Goal: Find specific page/section: Find specific page/section

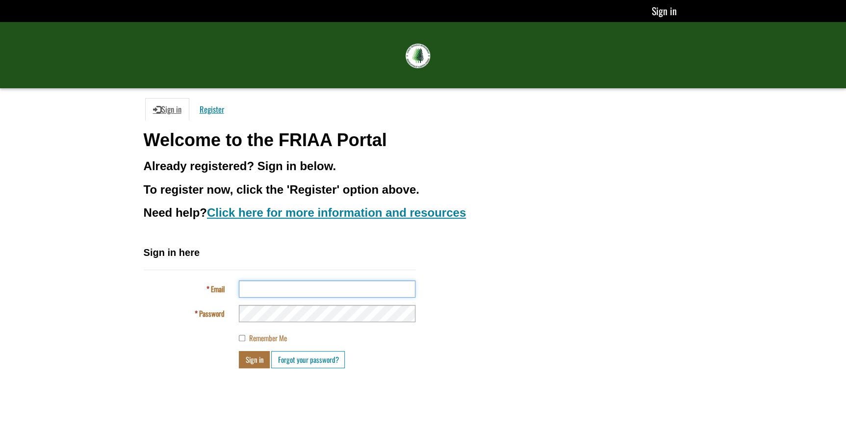
click at [335, 285] on input "Email" at bounding box center [327, 289] width 177 height 17
type input "**********"
click at [239, 351] on button "Sign in" at bounding box center [254, 359] width 31 height 17
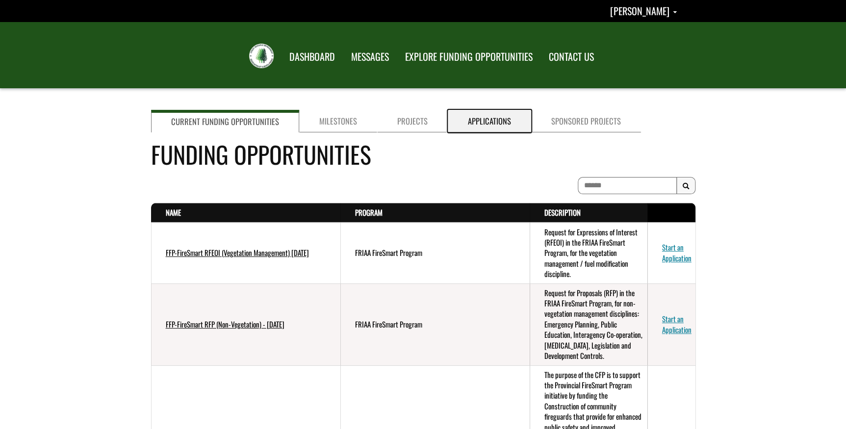
click at [476, 119] on link "Applications" at bounding box center [489, 121] width 83 height 23
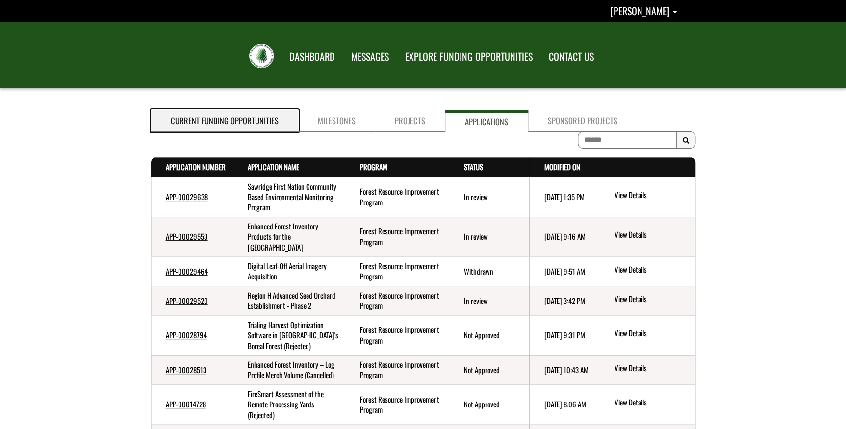
click at [244, 120] on link "Current Funding Opportunities" at bounding box center [224, 121] width 147 height 22
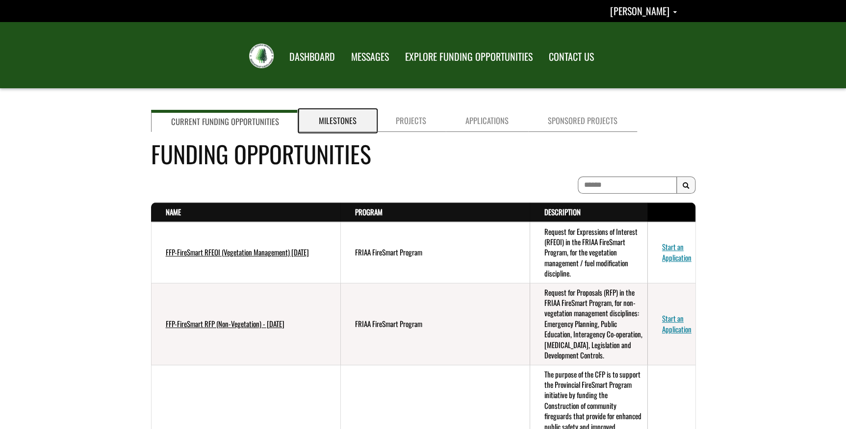
click at [341, 116] on link "Milestones" at bounding box center [337, 121] width 77 height 22
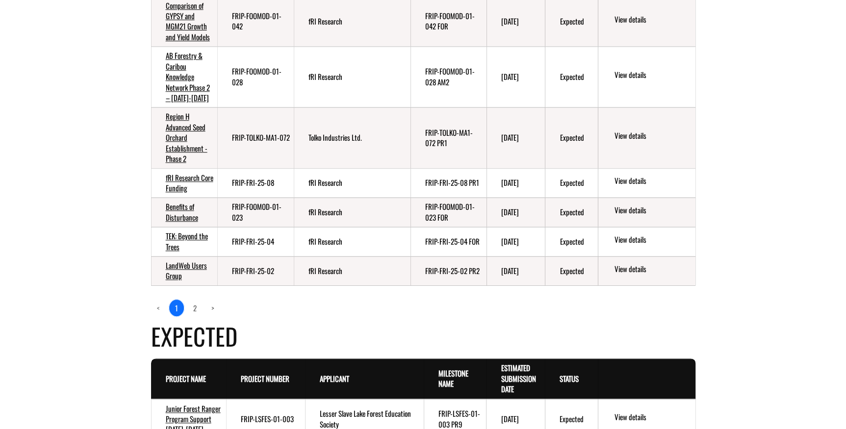
scroll to position [401, 0]
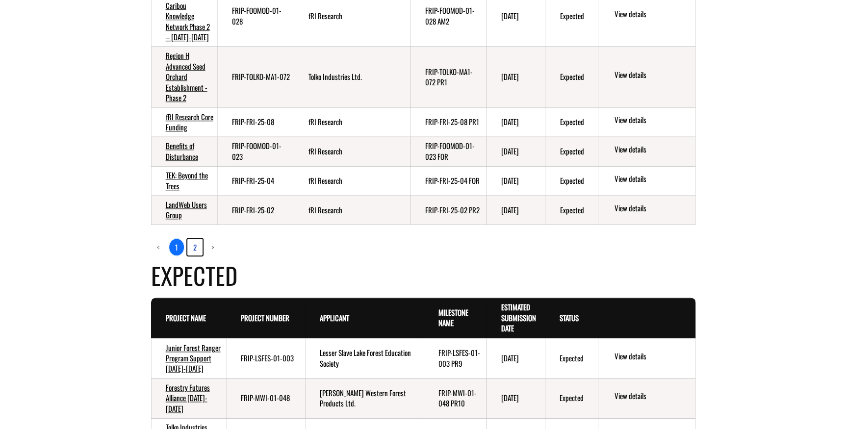
click at [194, 245] on link "2" at bounding box center [194, 247] width 15 height 17
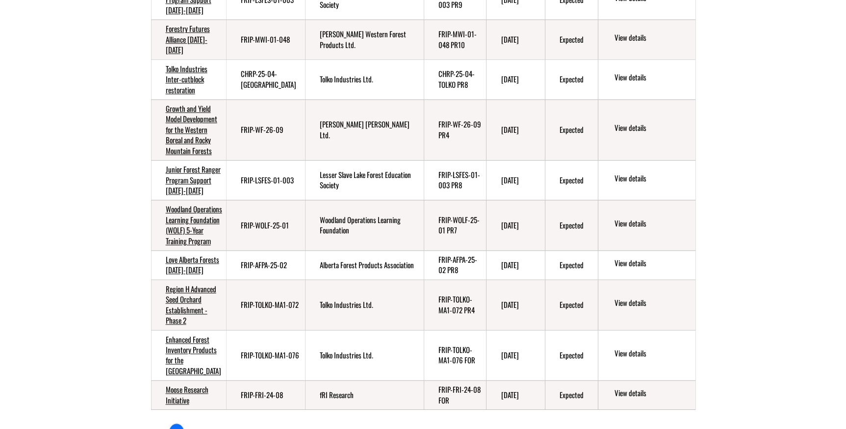
scroll to position [105, 0]
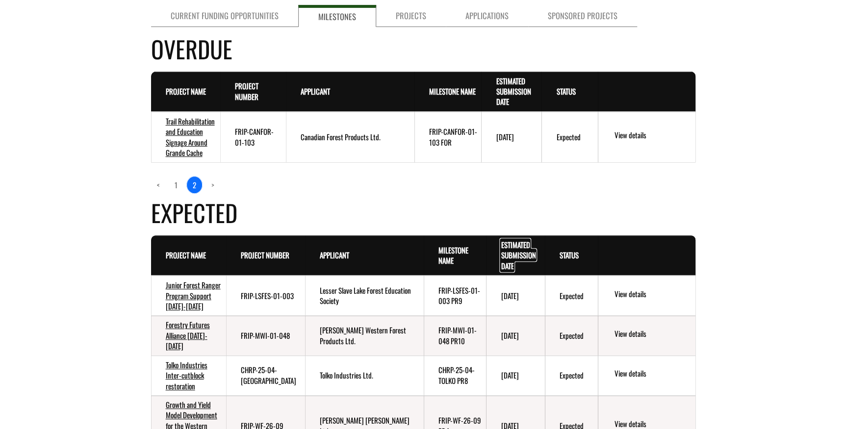
click at [515, 246] on link "Estimated Submission Date . sort descending" at bounding box center [518, 255] width 35 height 32
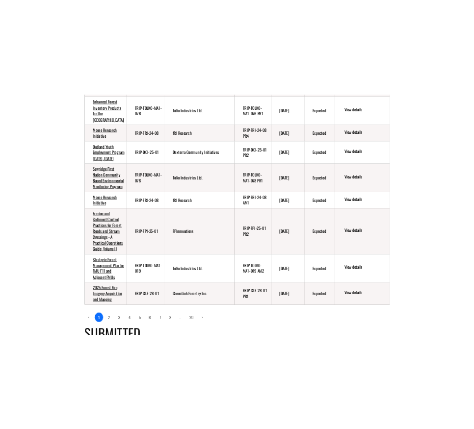
scroll to position [462, 0]
